Goal: Transaction & Acquisition: Book appointment/travel/reservation

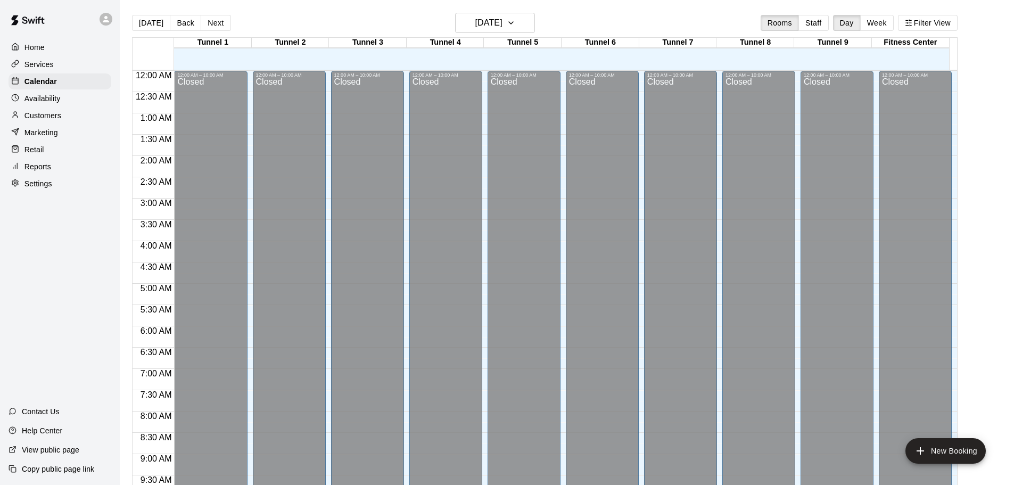
scroll to position [564, 0]
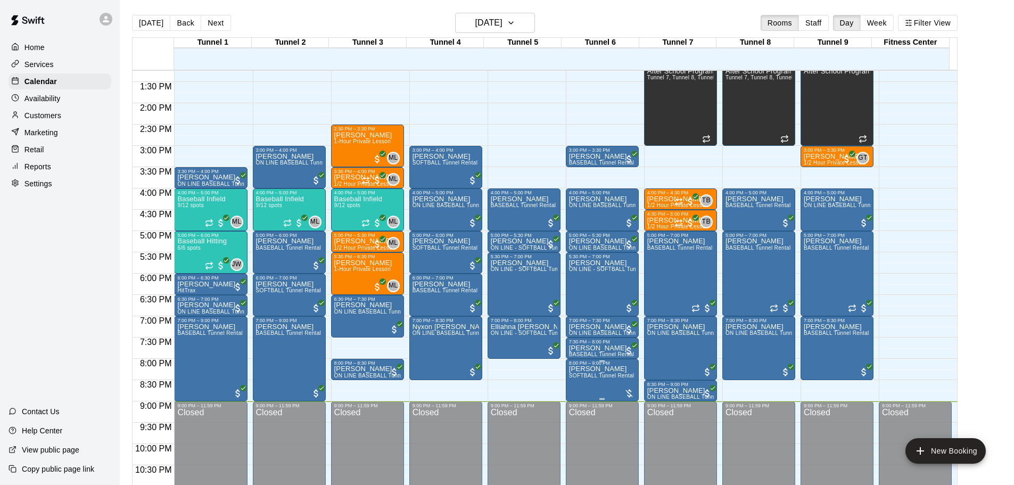
click at [616, 365] on div "8:00 PM – 9:00 PM" at bounding box center [602, 362] width 67 height 5
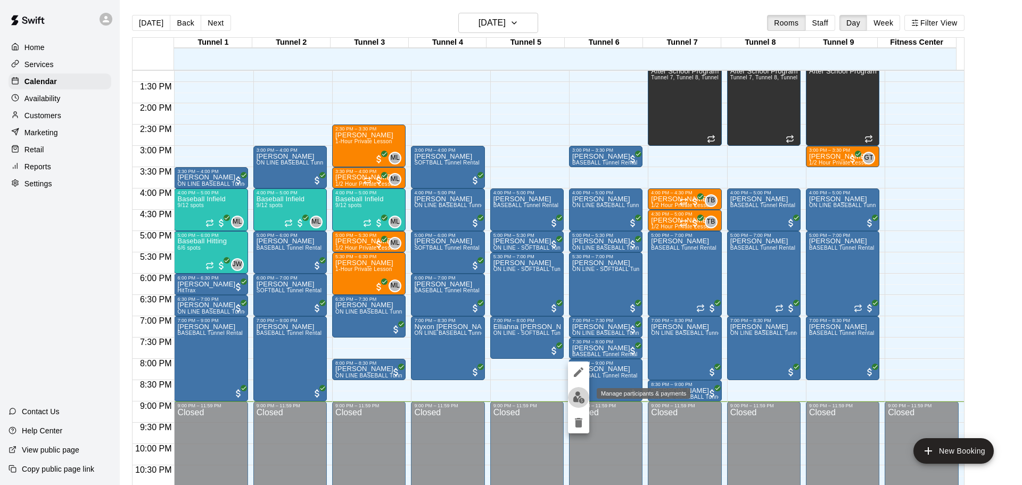
click at [574, 393] on img "edit" at bounding box center [579, 397] width 12 height 12
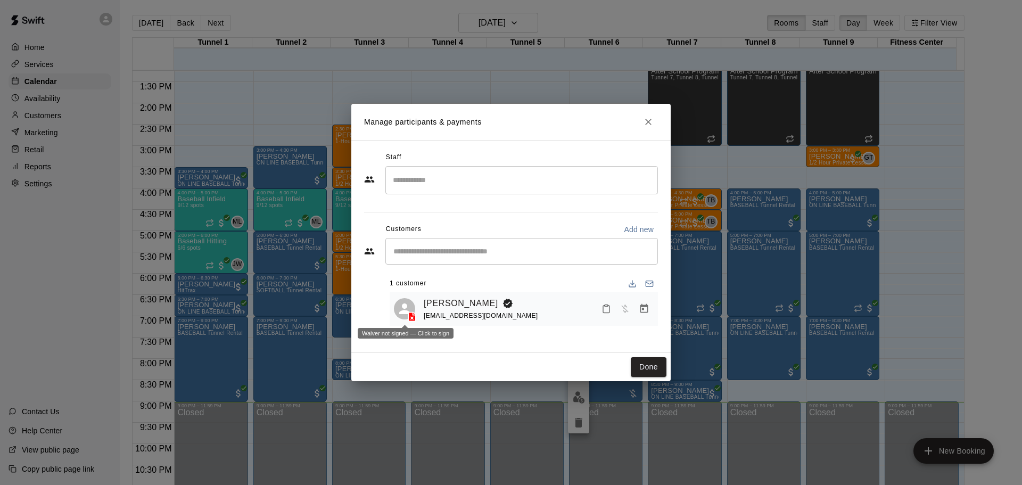
click at [405, 319] on span at bounding box center [411, 316] width 17 height 11
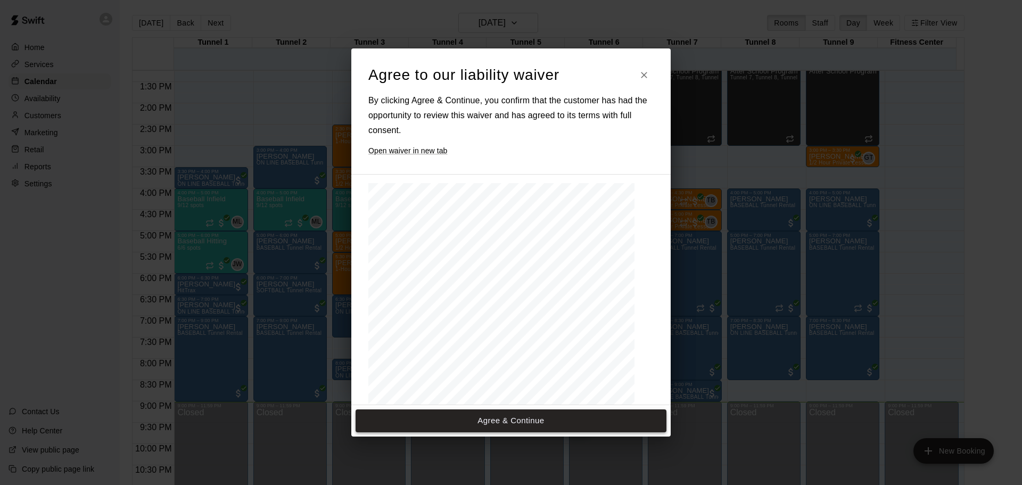
click at [512, 420] on button "Agree & Continue" at bounding box center [510, 420] width 311 height 22
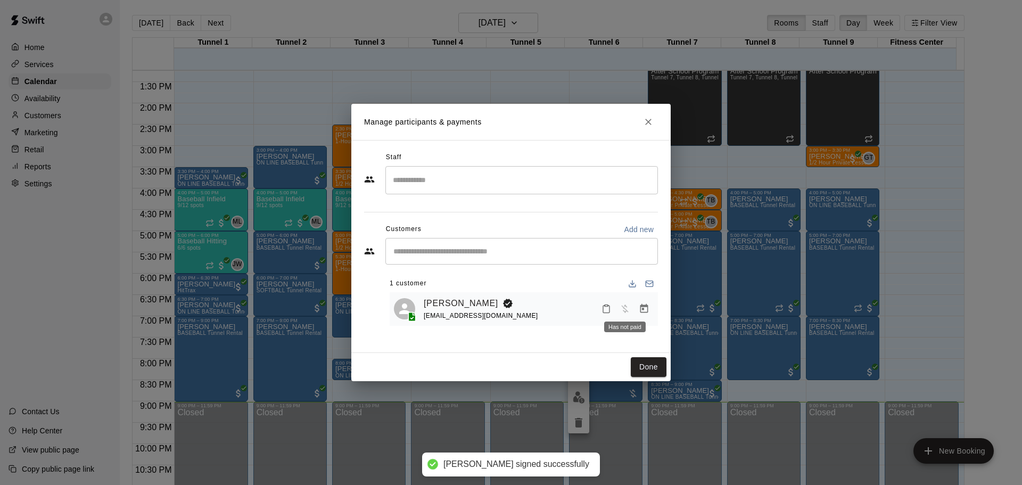
click at [642, 311] on icon "Manage bookings & payment" at bounding box center [644, 308] width 11 height 11
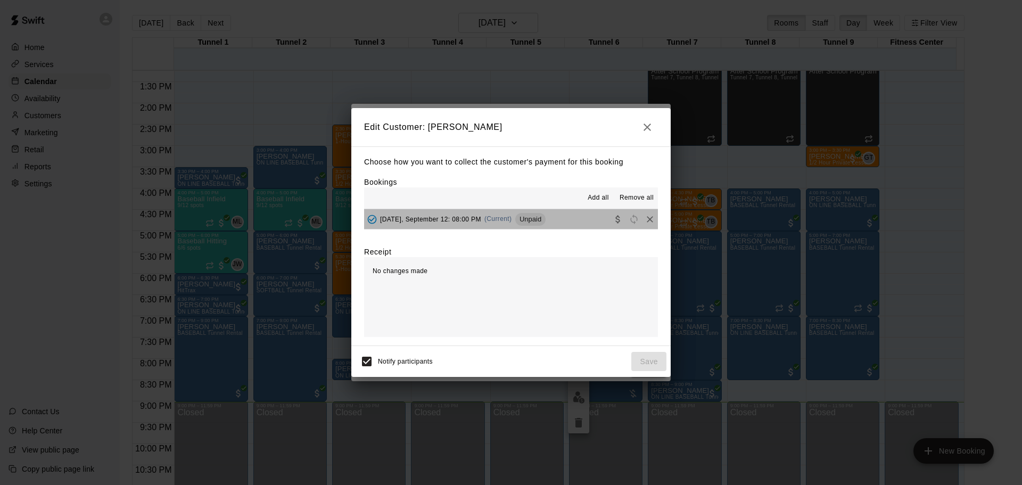
click at [553, 222] on button "[DATE], September 12: 08:00 PM (Current) Unpaid" at bounding box center [511, 219] width 294 height 20
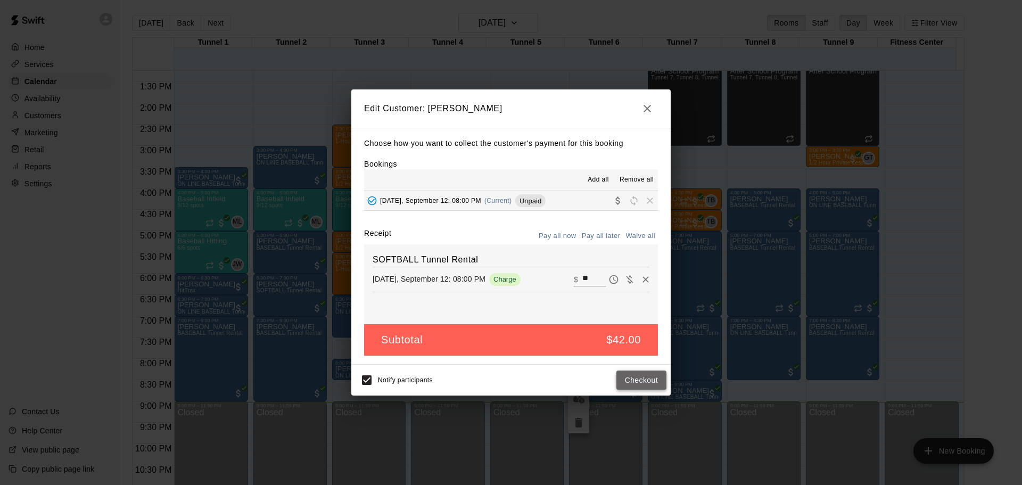
click at [636, 377] on button "Checkout" at bounding box center [641, 380] width 50 height 20
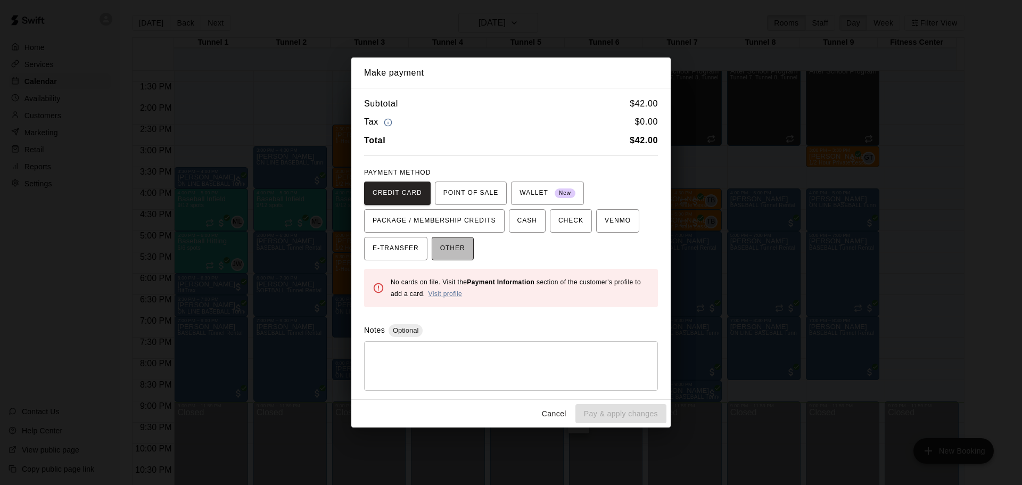
click at [451, 250] on span "OTHER" at bounding box center [452, 248] width 25 height 17
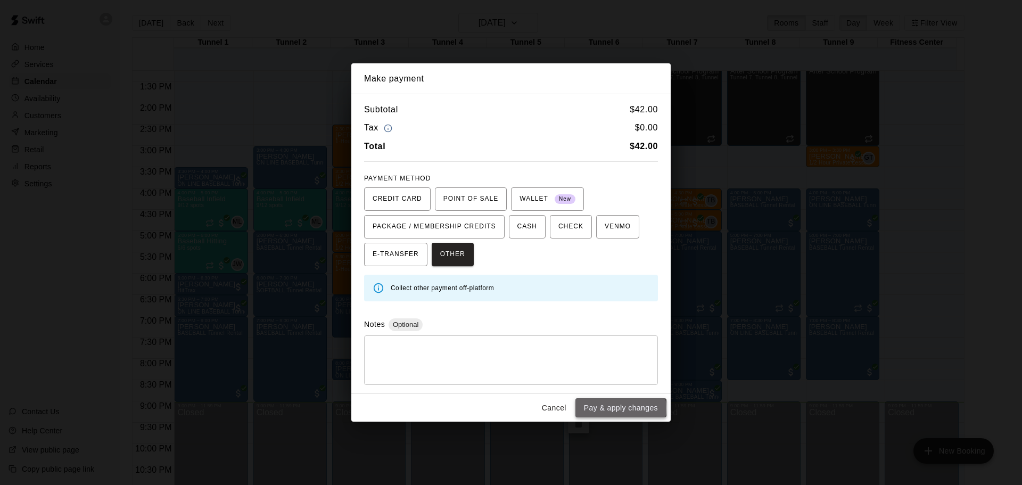
click at [620, 408] on button "Pay & apply changes" at bounding box center [620, 408] width 91 height 20
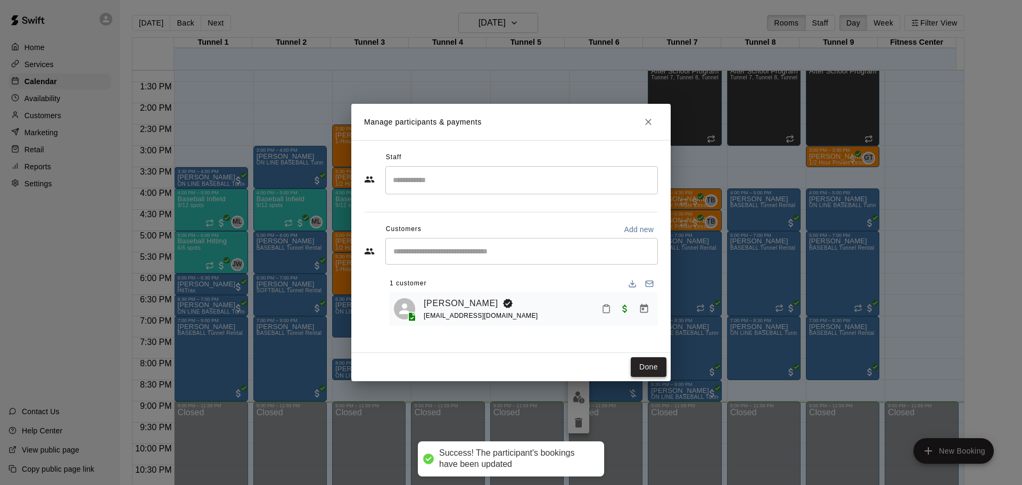
click at [655, 363] on button "Done" at bounding box center [649, 367] width 36 height 20
